Goal: Transaction & Acquisition: Purchase product/service

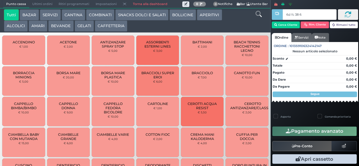
type input "6d fc 38 67"
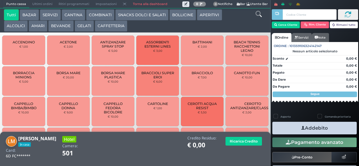
click at [105, 27] on button "CAFFETTERIA" at bounding box center [111, 25] width 32 height 11
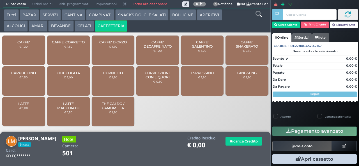
click at [188, 61] on div "CAFFE' SALENTINO € 1,20" at bounding box center [202, 50] width 43 height 29
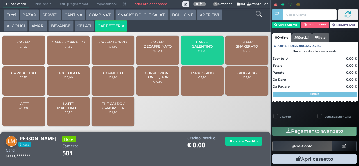
click at [187, 61] on div "CAFFE' SALENTINO € 1,20" at bounding box center [202, 50] width 43 height 29
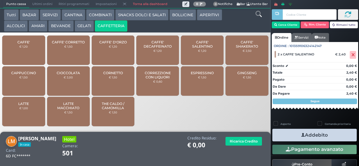
click at [287, 134] on button "Addebito" at bounding box center [314, 135] width 84 height 13
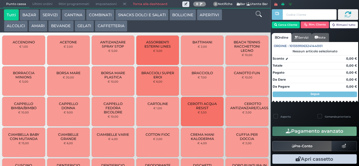
click at [33, 28] on button "AMARI" at bounding box center [38, 25] width 19 height 11
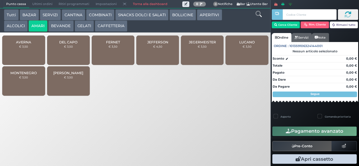
click at [116, 44] on span "FERNET" at bounding box center [113, 42] width 14 height 4
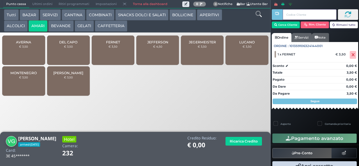
scroll to position [12, 0]
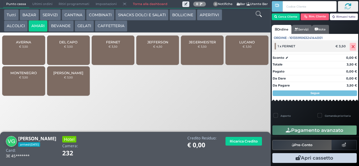
click at [351, 47] on icon at bounding box center [352, 47] width 3 height 0
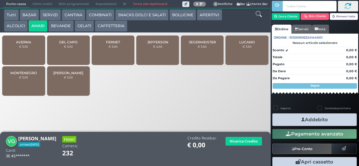
click at [108, 56] on div "FERNET € 3,50" at bounding box center [113, 50] width 43 height 29
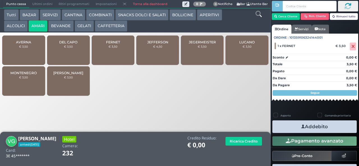
click at [301, 126] on icon "button" at bounding box center [303, 127] width 4 height 6
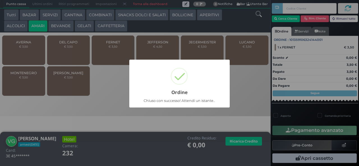
scroll to position [9, 0]
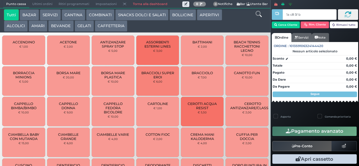
type input "1a c8 5f bb"
click at [0, 0] on div at bounding box center [0, 0] width 0 height 0
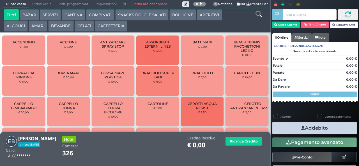
click at [39, 25] on button "AMARI" at bounding box center [38, 25] width 19 height 11
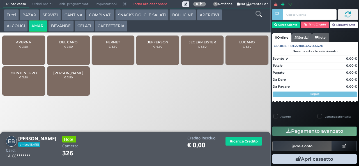
click at [188, 56] on div "JEGERMEISTER € 3,50" at bounding box center [202, 50] width 43 height 29
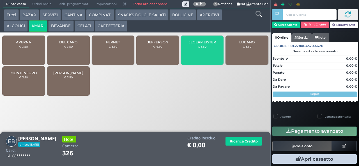
click at [188, 55] on div "JEGERMEISTER € 3,50" at bounding box center [202, 50] width 43 height 29
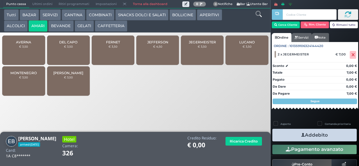
click at [20, 30] on button "ALCOLICI" at bounding box center [16, 25] width 24 height 11
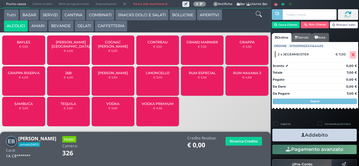
click at [4, 20] on button "ALCOLICI" at bounding box center [16, 25] width 24 height 11
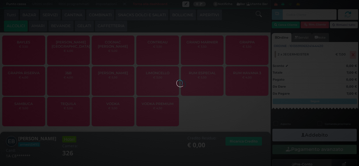
click at [182, 80] on div at bounding box center [179, 83] width 6 height 6
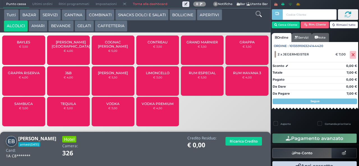
click at [233, 55] on div "GRAPPA € 3,50" at bounding box center [246, 50] width 43 height 29
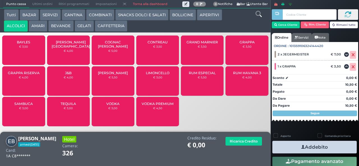
click at [244, 60] on div "GRAPPA € 3,50" at bounding box center [246, 50] width 43 height 29
click at [301, 148] on icon "button" at bounding box center [303, 147] width 4 height 6
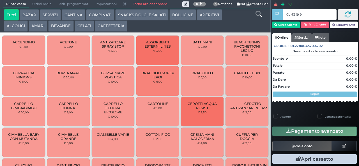
type input "0b 63 f9 91"
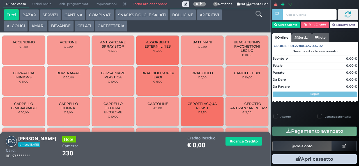
click at [37, 26] on button "AMARI" at bounding box center [38, 25] width 19 height 11
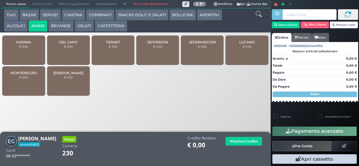
click at [106, 44] on span "FERNET" at bounding box center [113, 42] width 14 height 4
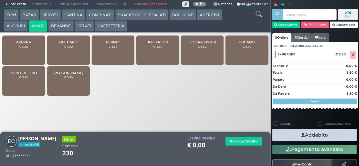
click at [293, 136] on button "Addebito" at bounding box center [314, 135] width 84 height 13
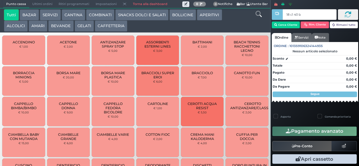
type input "18 c1 40 ba"
click at [0, 0] on div at bounding box center [0, 0] width 0 height 0
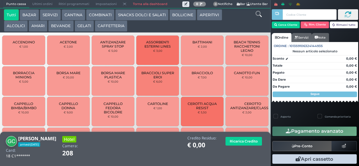
click at [66, 27] on button "BEVANDE" at bounding box center [60, 25] width 25 height 11
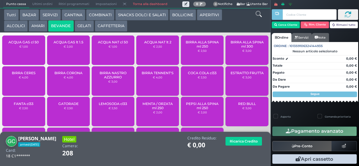
click at [97, 54] on div "ACQUA NAT cl 50 € 1,00" at bounding box center [113, 50] width 43 height 29
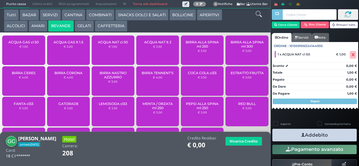
click at [301, 135] on icon "button" at bounding box center [303, 135] width 4 height 6
